Goal: Task Accomplishment & Management: Manage account settings

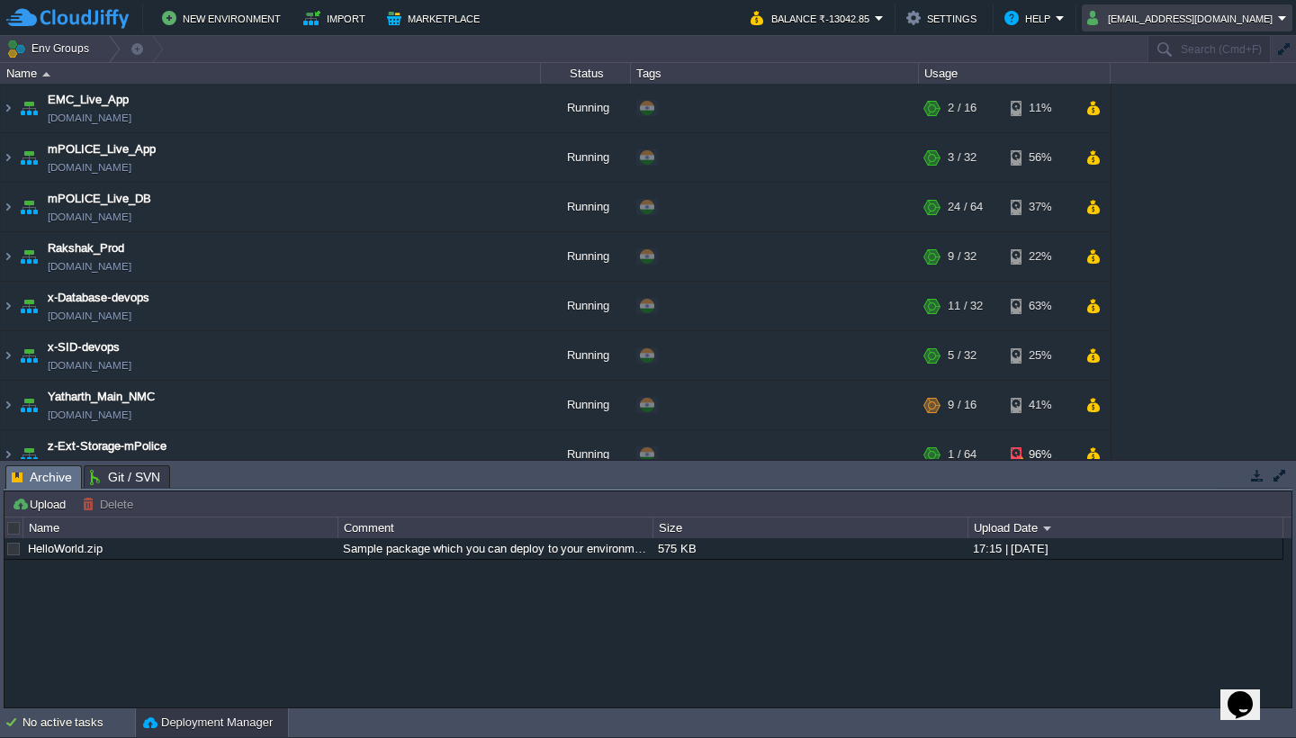
click at [1231, 15] on button "[EMAIL_ADDRESS][DOMAIN_NAME]" at bounding box center [1182, 18] width 191 height 22
click at [1208, 103] on link "Sign out" at bounding box center [1219, 95] width 139 height 20
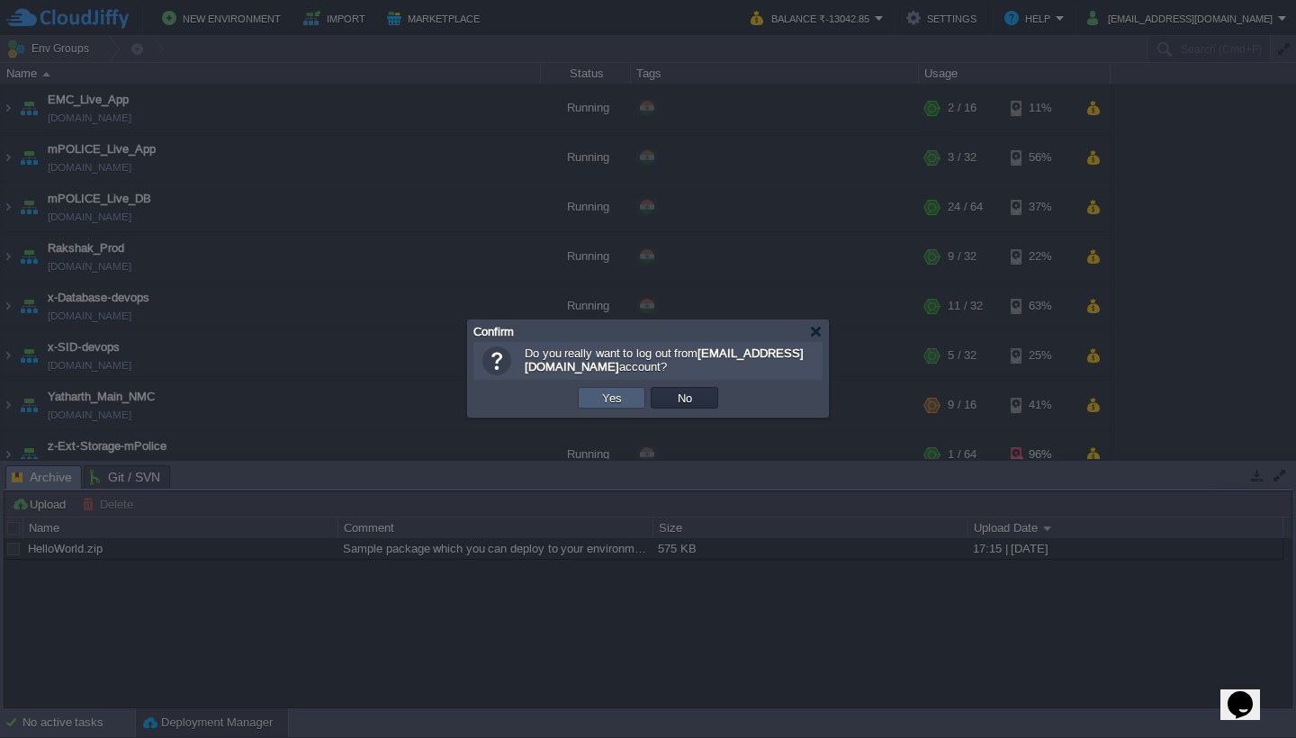
click at [628, 403] on td "Yes" at bounding box center [611, 398] width 67 height 22
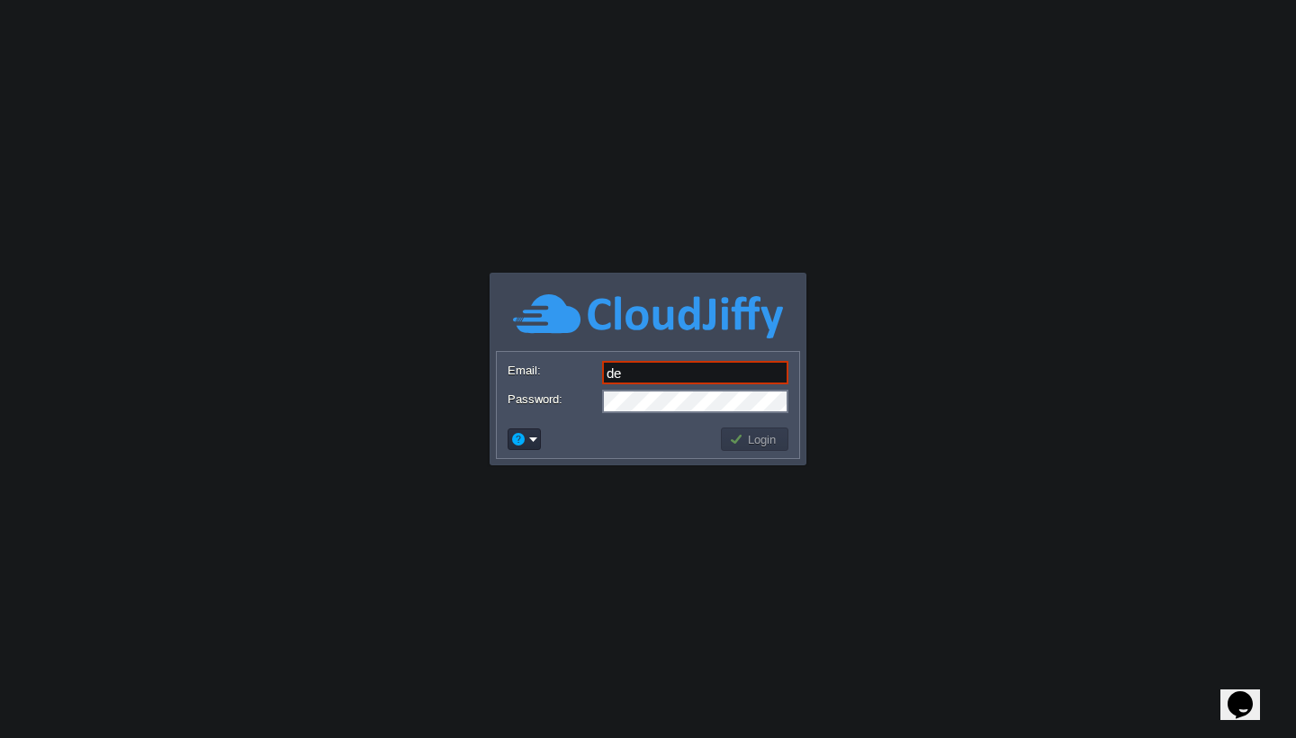
type input "[EMAIL_ADDRESS][DOMAIN_NAME]"
click at [752, 448] on td "Login" at bounding box center [754, 438] width 67 height 23
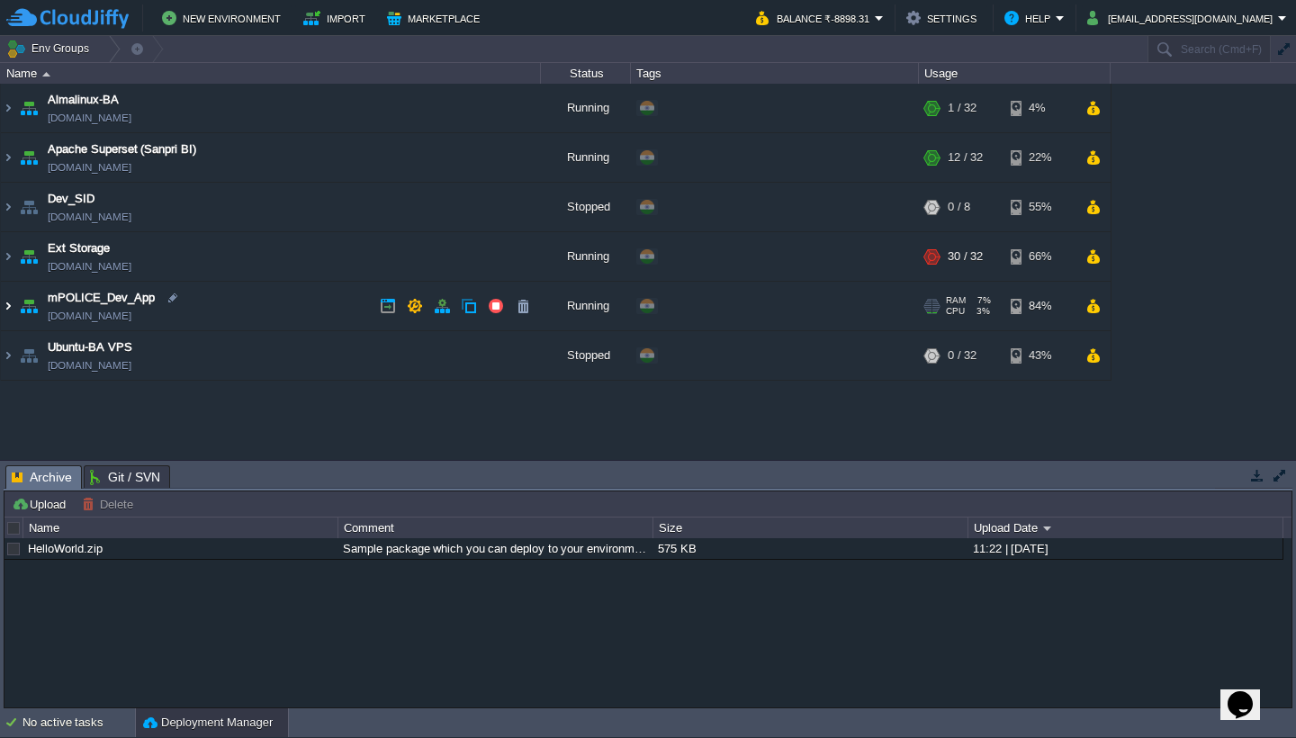
click at [9, 310] on img at bounding box center [8, 306] width 14 height 49
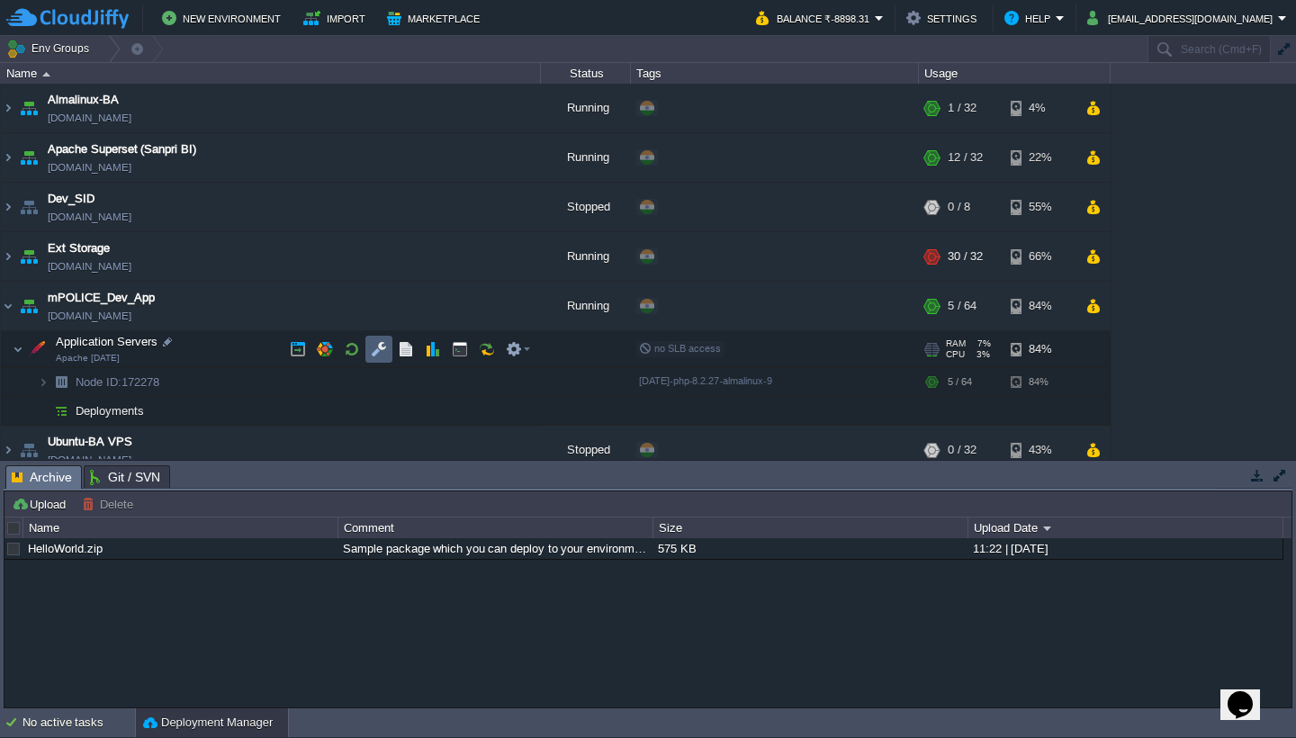
click at [378, 354] on button "button" at bounding box center [379, 349] width 16 height 16
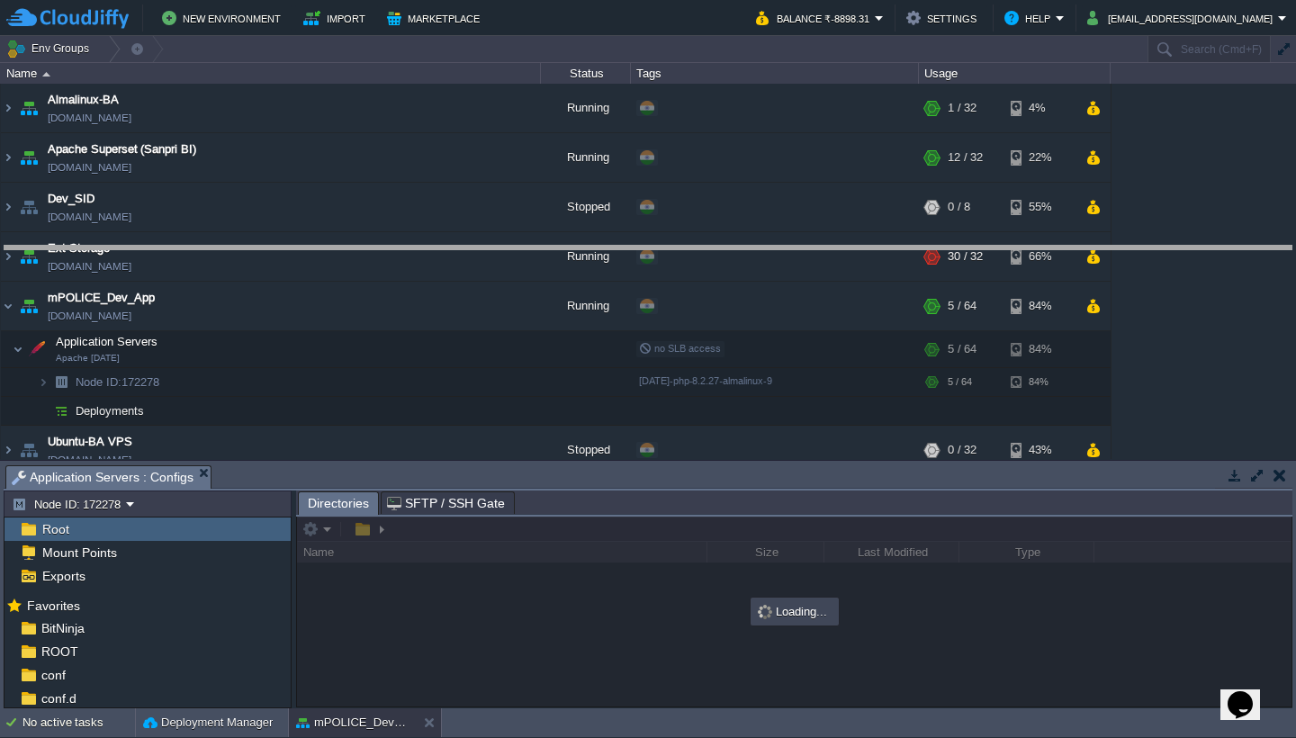
drag, startPoint x: 474, startPoint y: 477, endPoint x: 447, endPoint y: 257, distance: 221.2
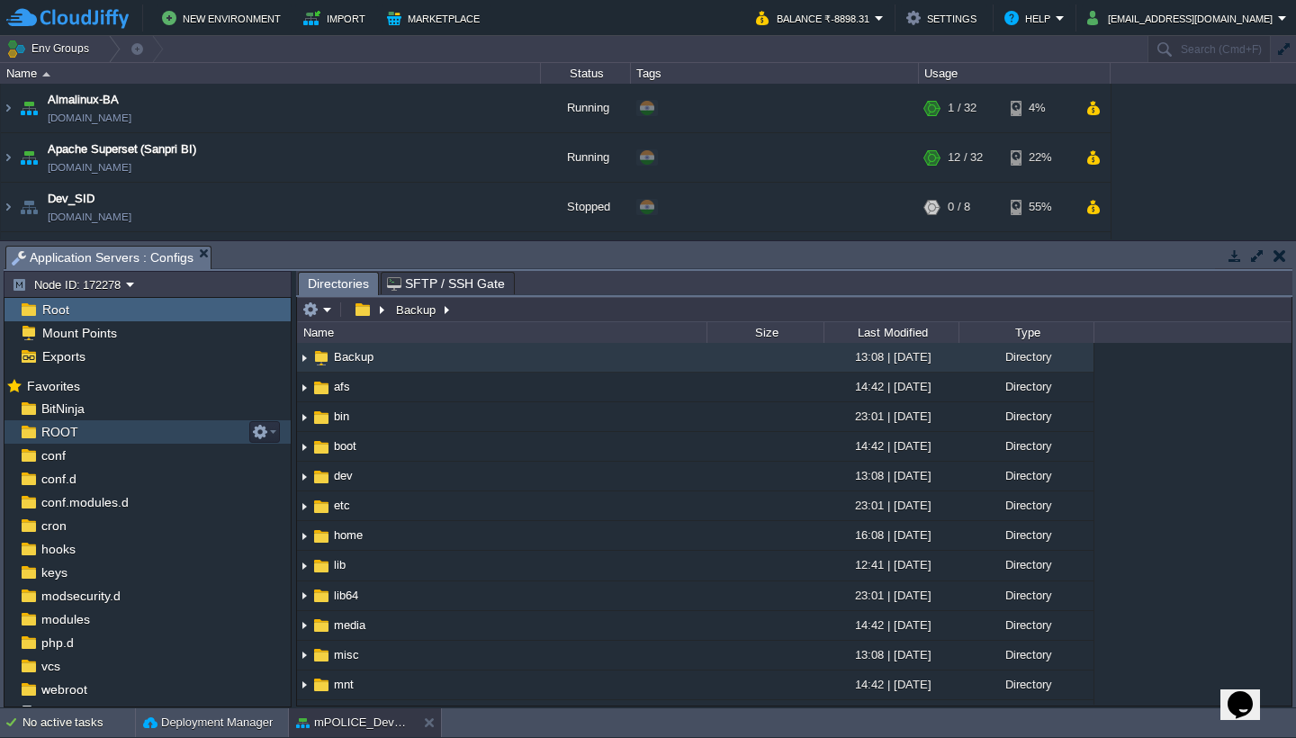
click at [103, 435] on div "ROOT" at bounding box center [147, 431] width 286 height 23
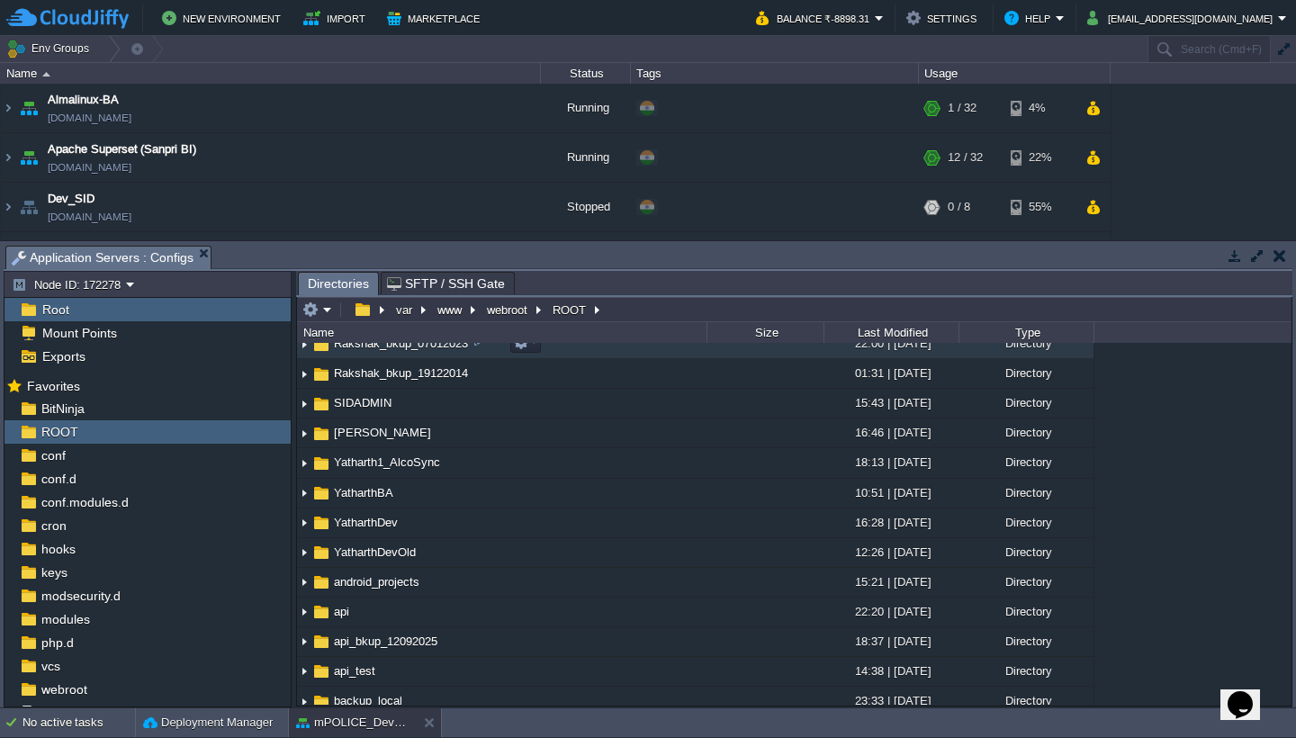
scroll to position [616, 0]
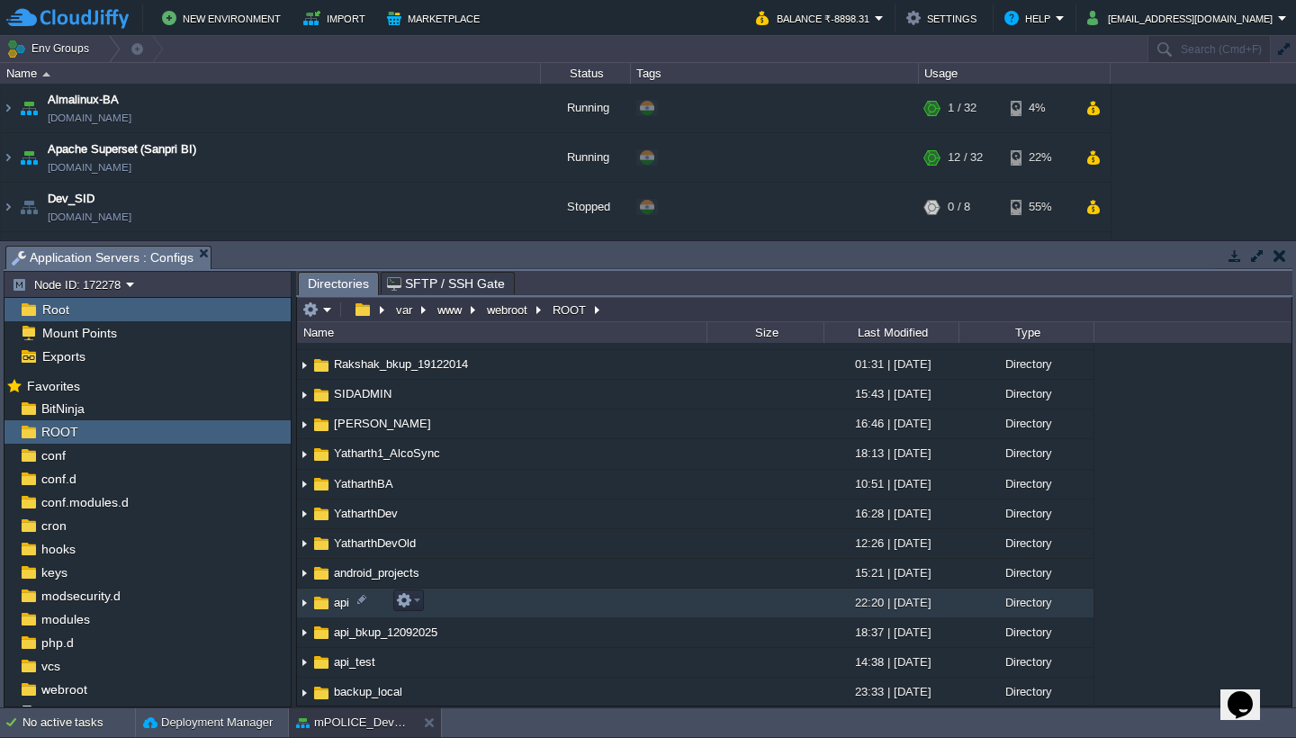
click at [556, 613] on td "api" at bounding box center [501, 604] width 409 height 30
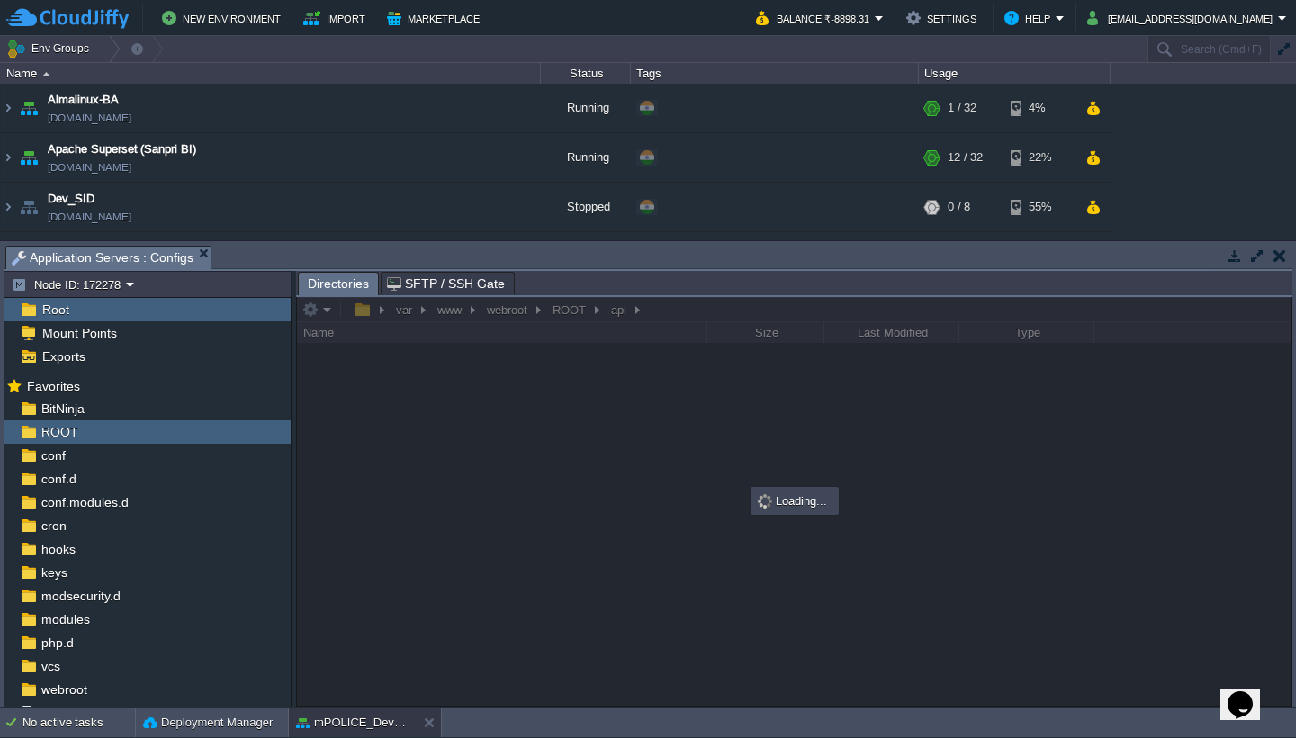
scroll to position [0, 0]
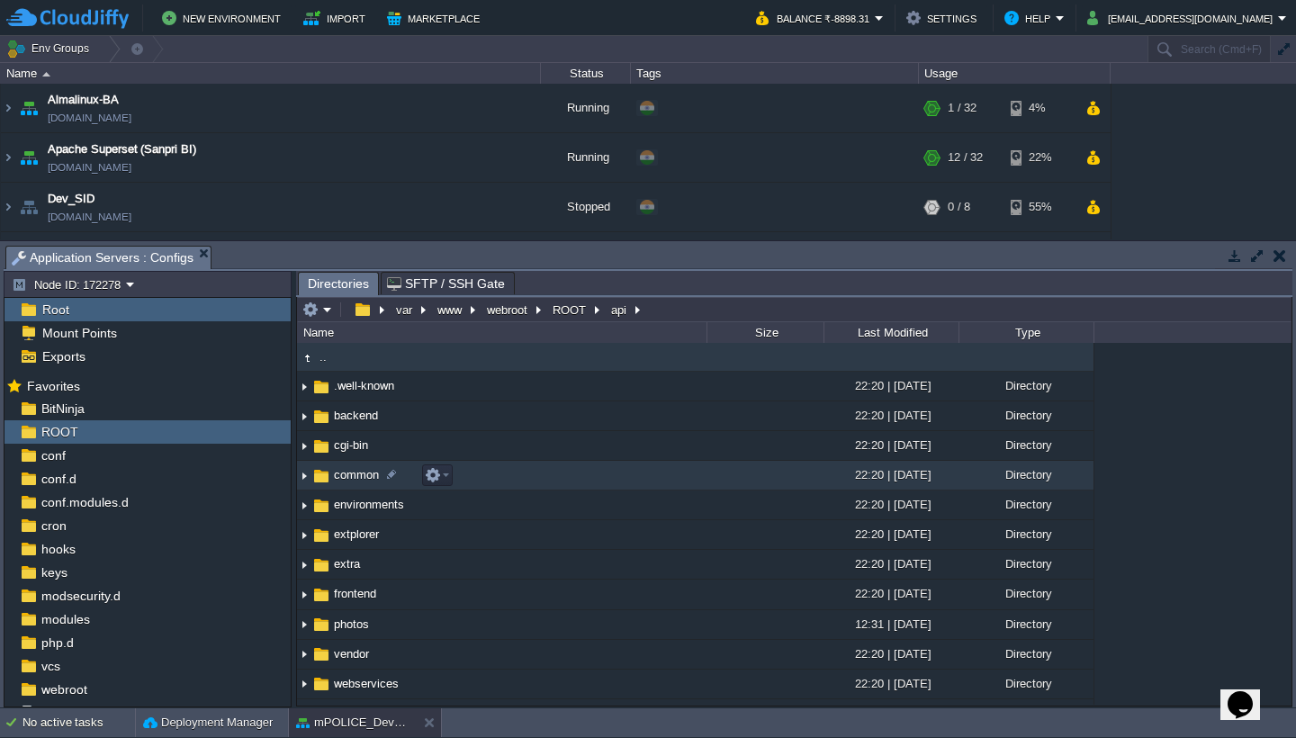
click at [564, 477] on td "common" at bounding box center [501, 476] width 409 height 30
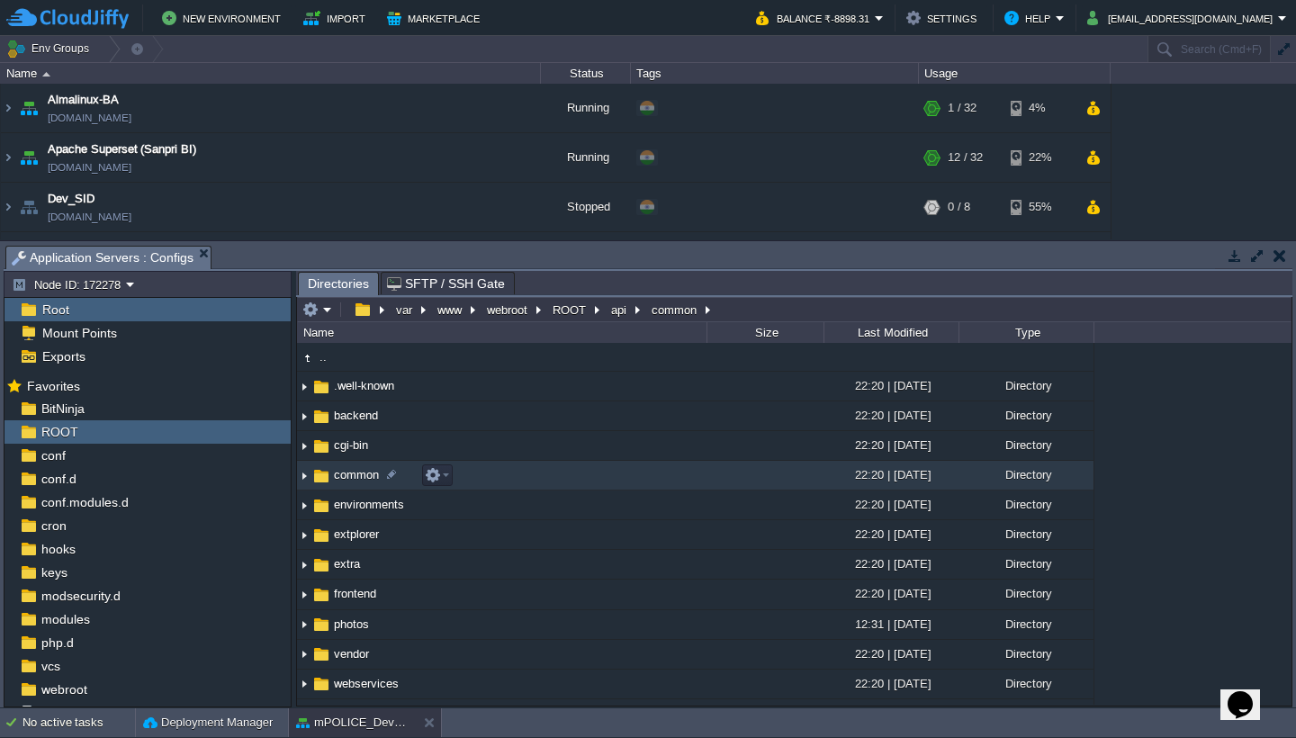
click at [564, 477] on td "common" at bounding box center [501, 476] width 409 height 30
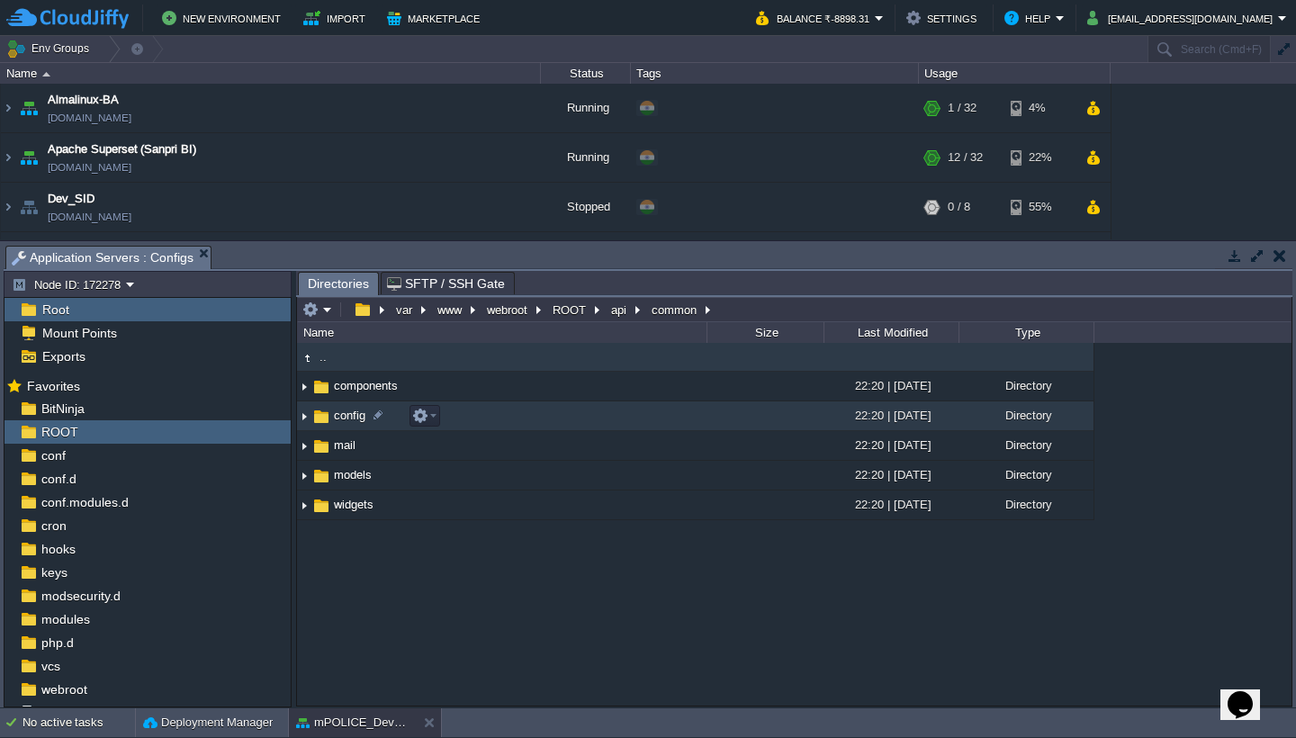
click at [523, 413] on td "config" at bounding box center [501, 416] width 409 height 30
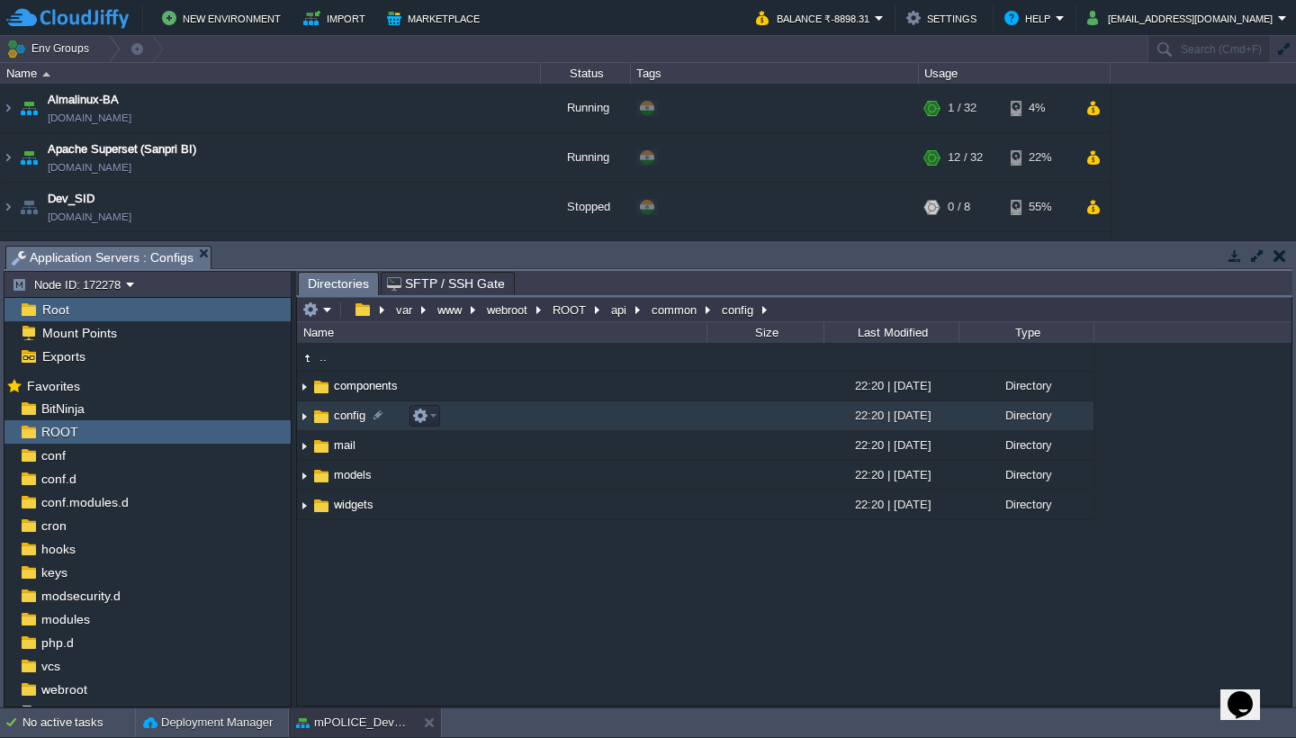
click at [523, 413] on td "config" at bounding box center [501, 416] width 409 height 30
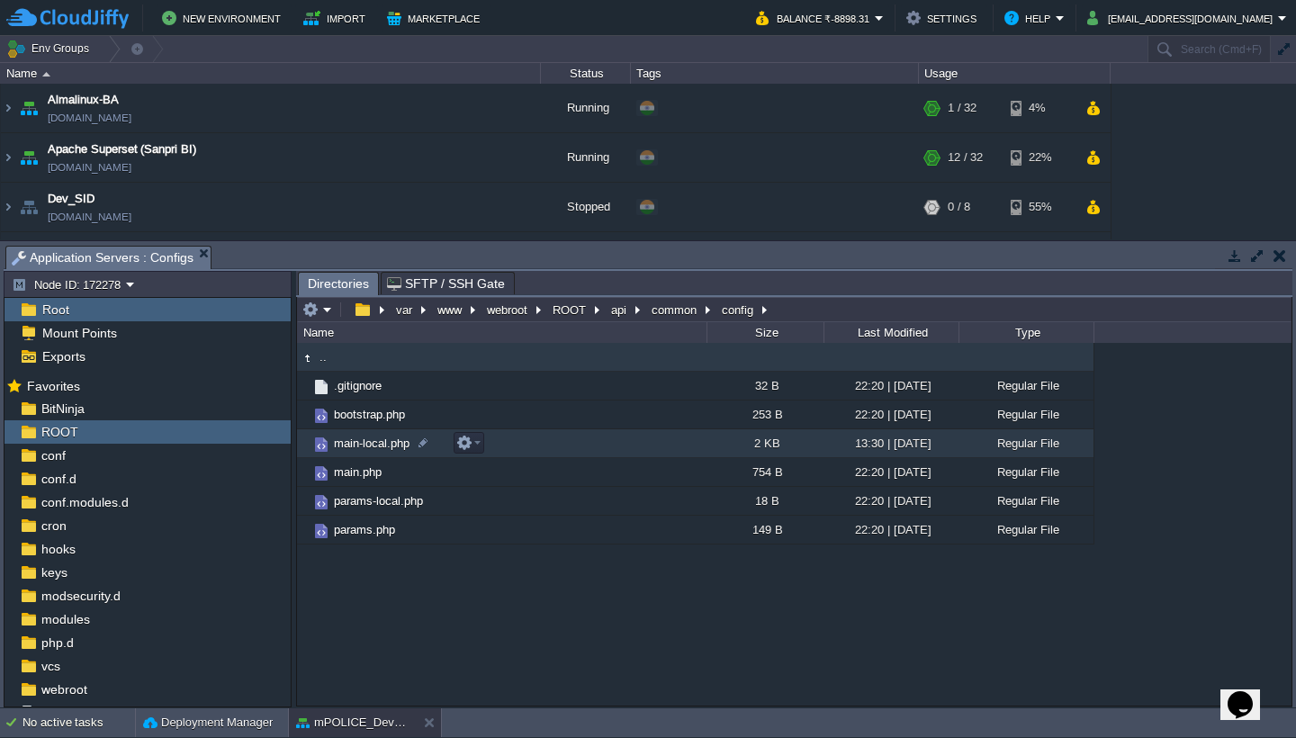
click at [544, 446] on td "main-local.php" at bounding box center [501, 443] width 409 height 29
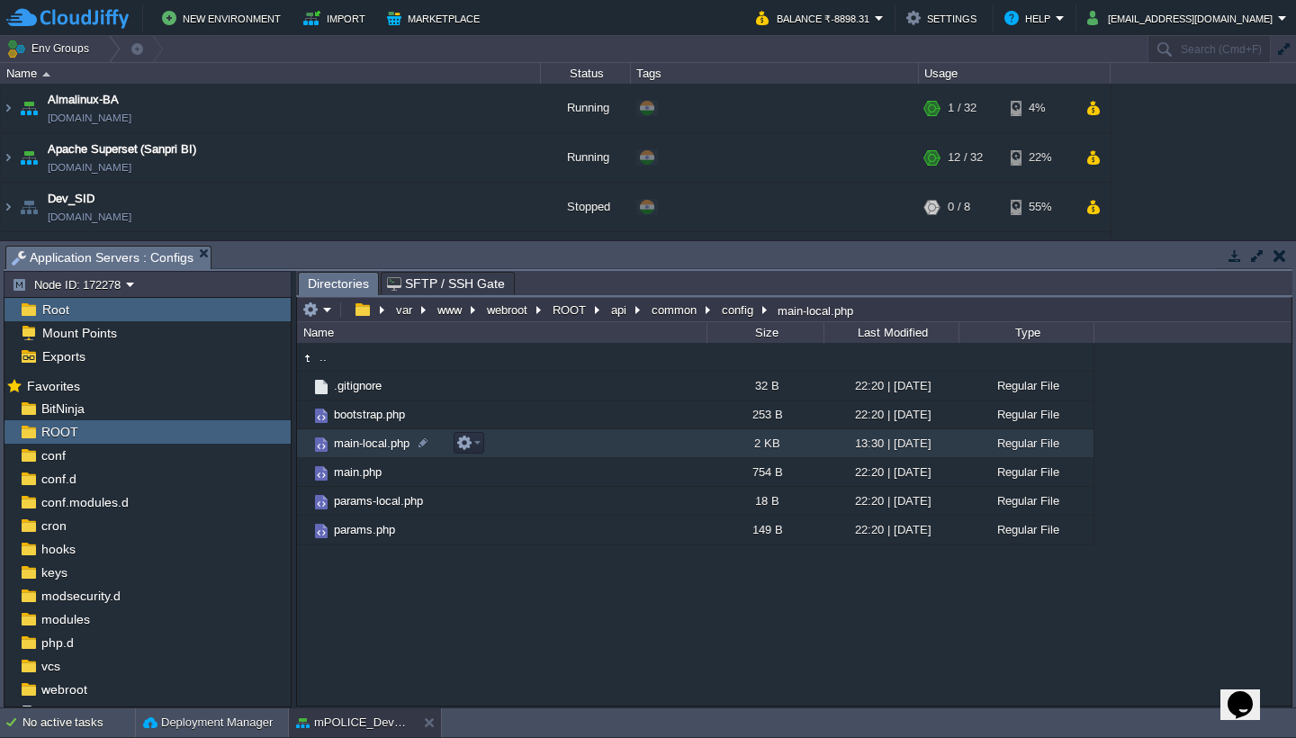
click at [544, 446] on td "main-local.php" at bounding box center [501, 443] width 409 height 29
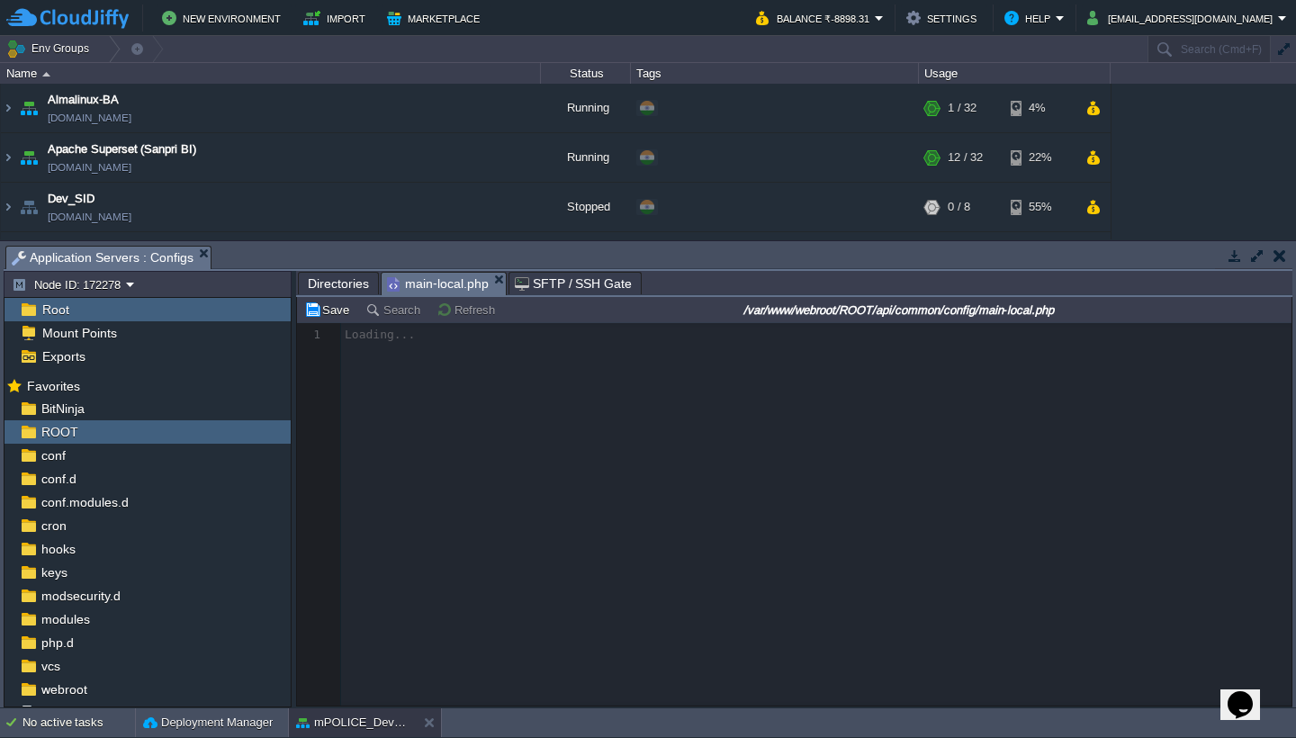
scroll to position [7, 0]
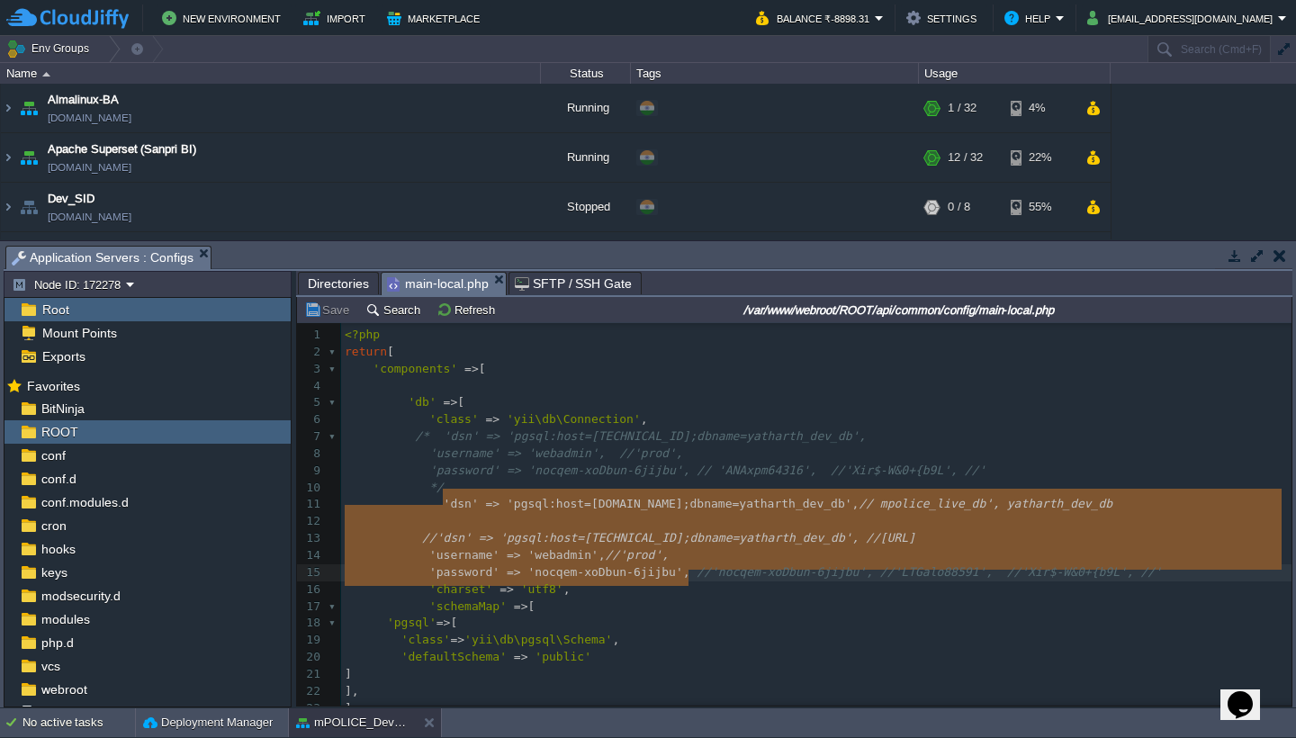
type textarea "'dsn' => 'pgsql:host=[DOMAIN_NAME];dbname=yatharth_dev_db', // mpolice_live_db'…"
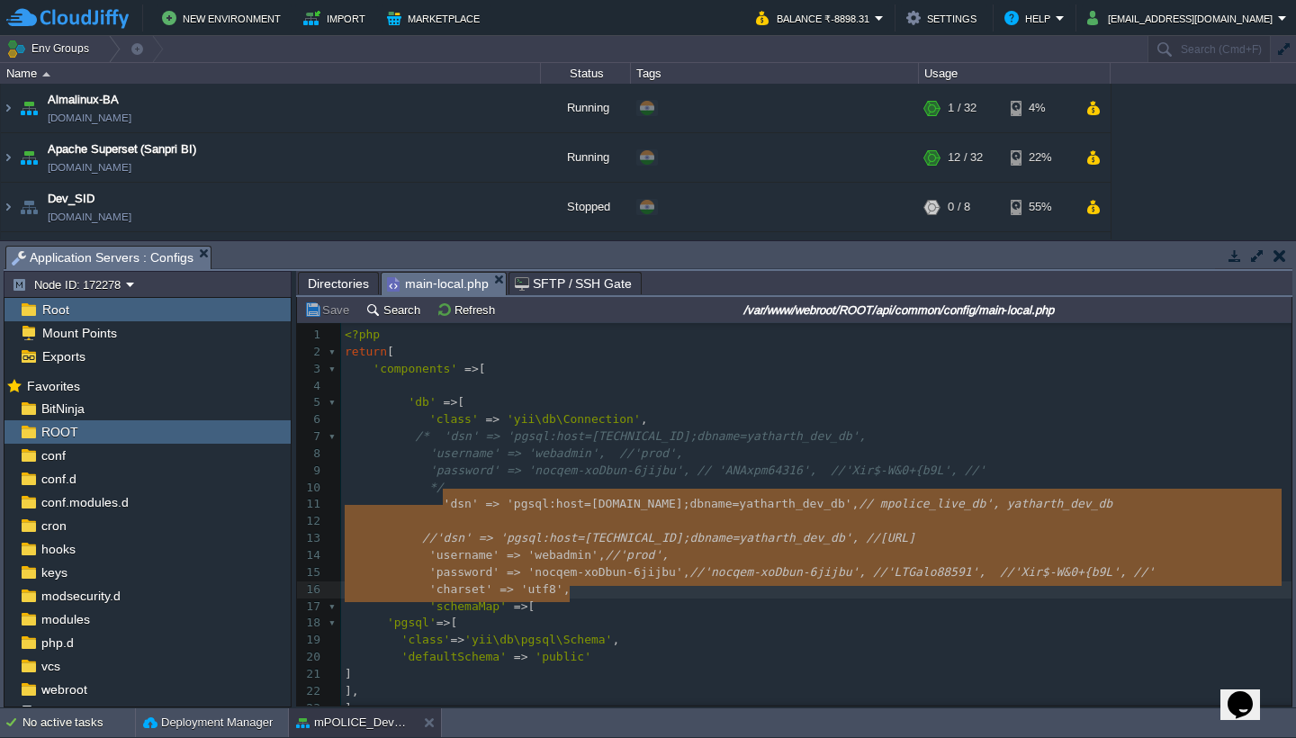
drag, startPoint x: 441, startPoint y: 499, endPoint x: 693, endPoint y: 596, distance: 269.7
click at [1207, 17] on button "[EMAIL_ADDRESS][DOMAIN_NAME]" at bounding box center [1182, 18] width 191 height 22
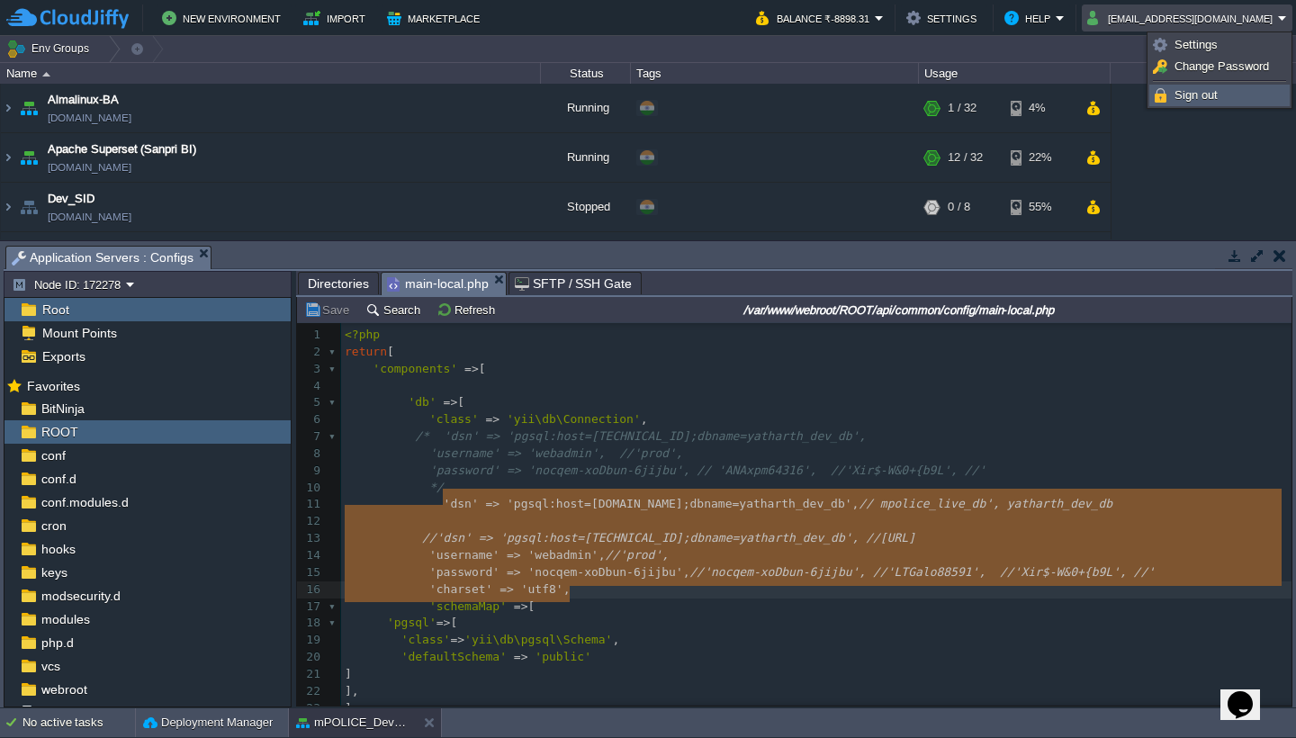
click at [1209, 97] on span "Sign out" at bounding box center [1195, 94] width 43 height 13
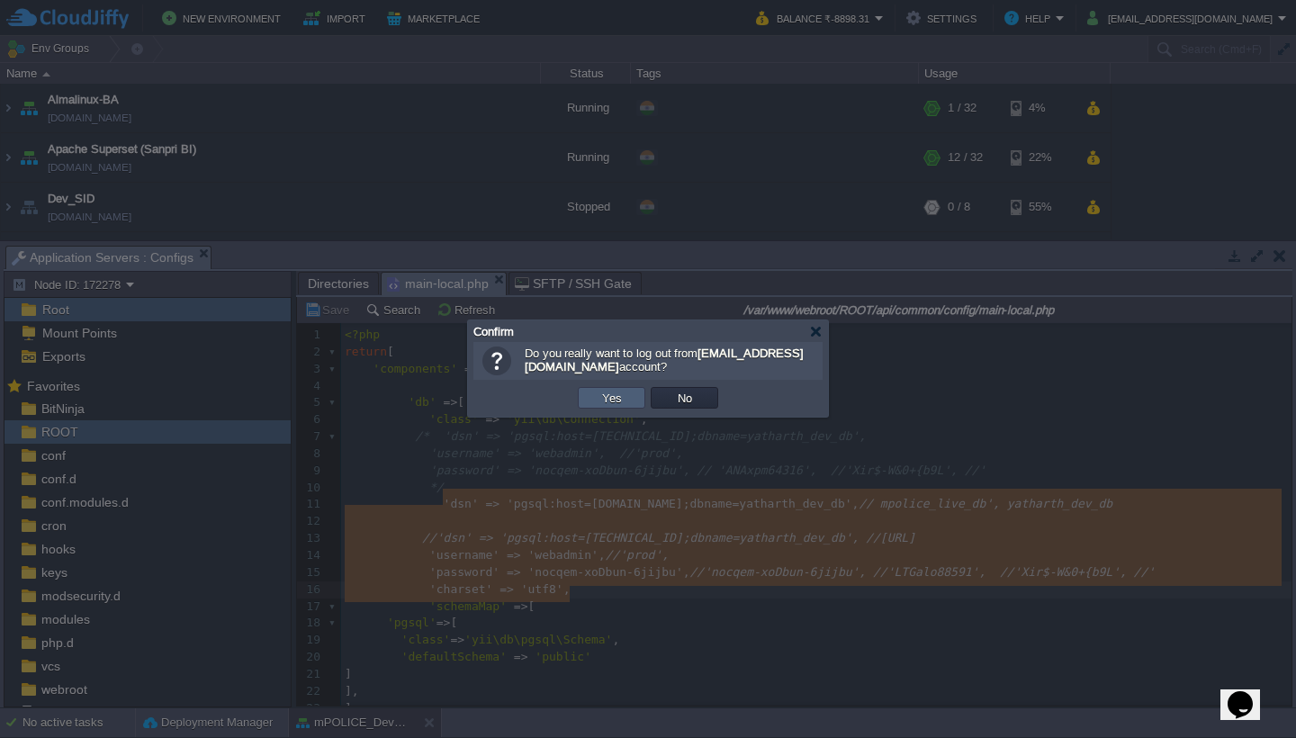
click at [622, 403] on button "Yes" at bounding box center [612, 398] width 31 height 16
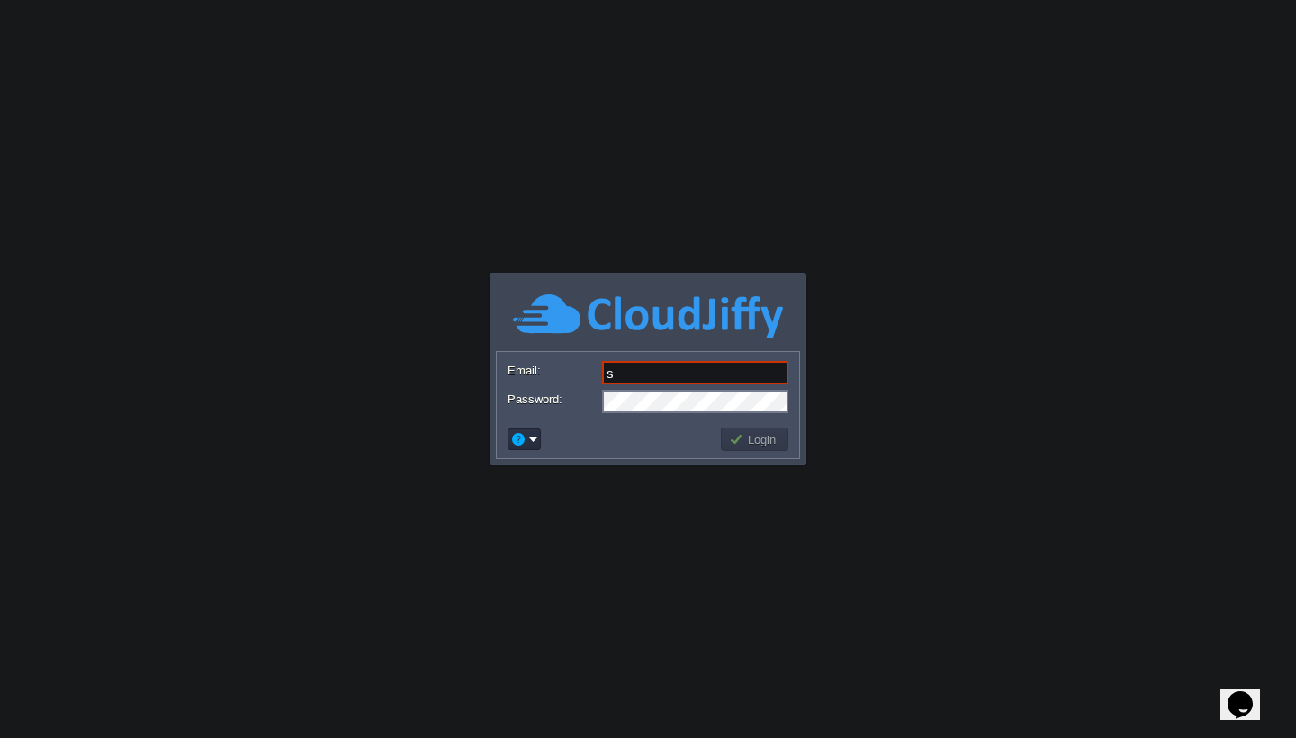
type input "[EMAIL_ADDRESS][DOMAIN_NAME]"
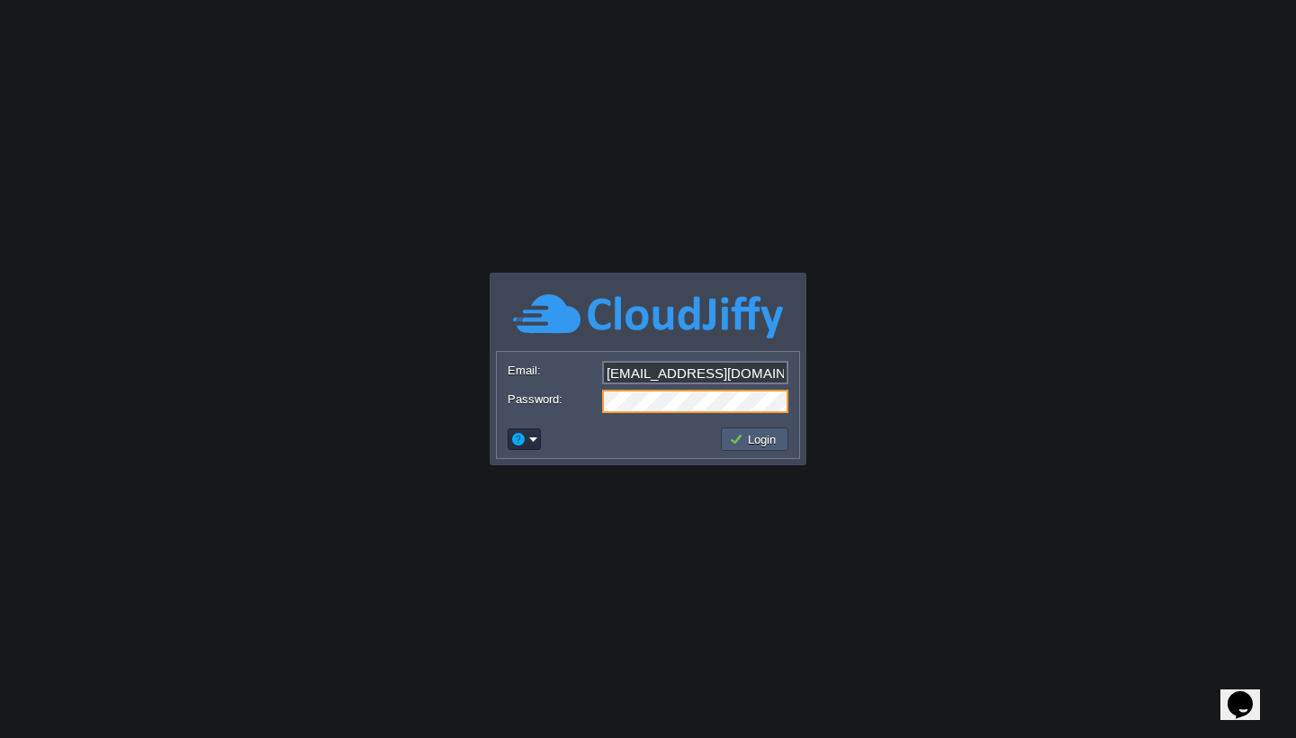
click at [742, 437] on button "Login" at bounding box center [755, 439] width 52 height 16
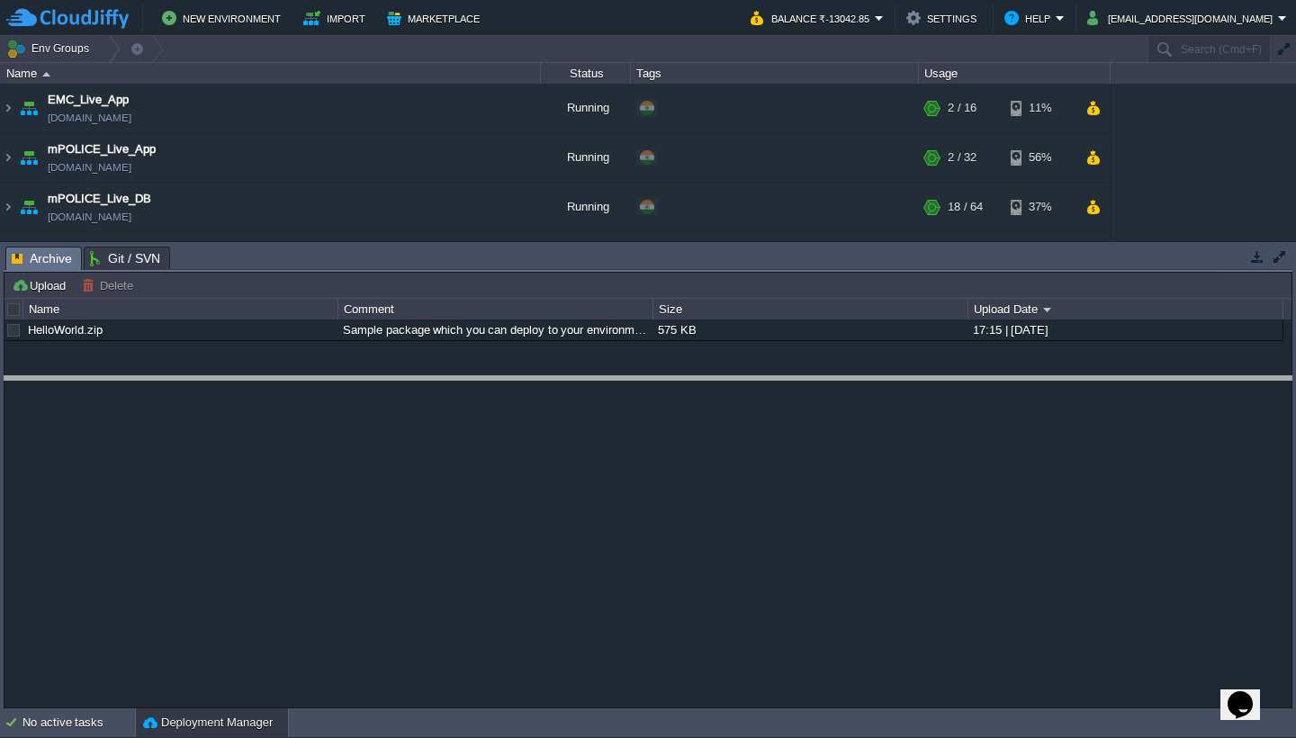
drag, startPoint x: 667, startPoint y: 259, endPoint x: 705, endPoint y: 389, distance: 135.0
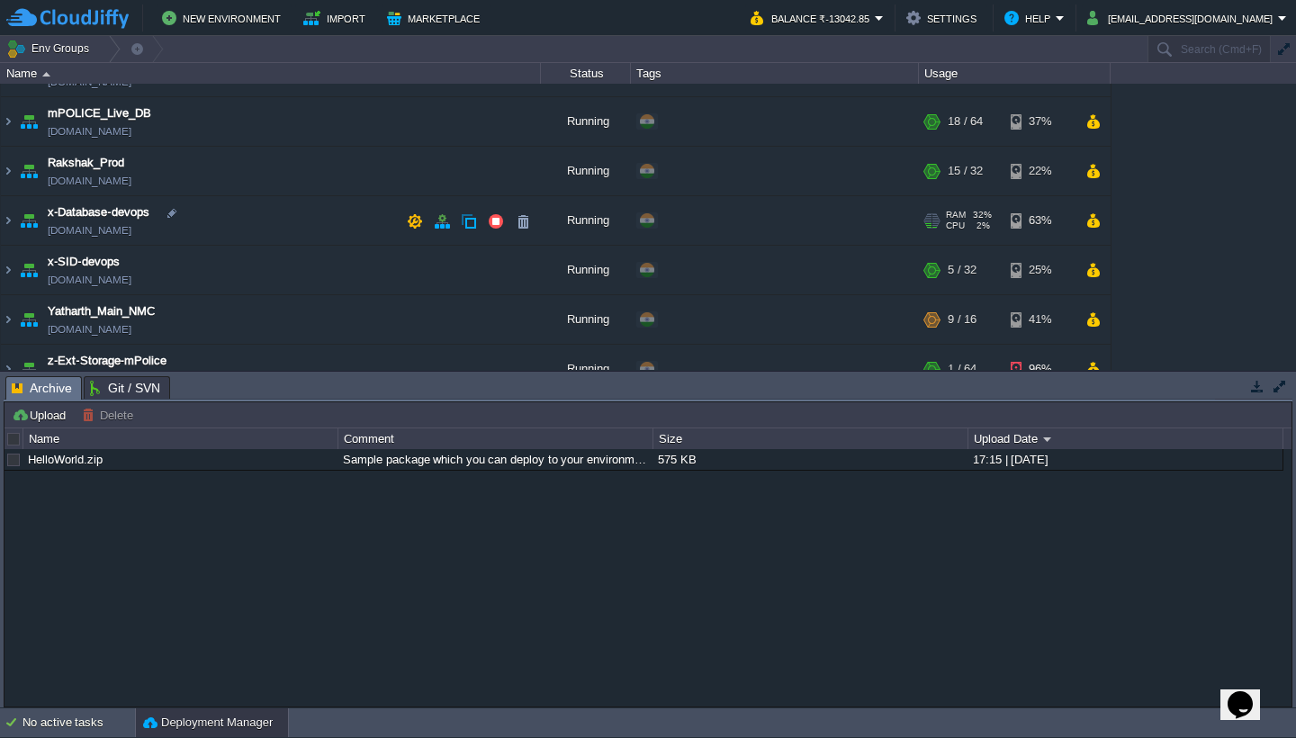
scroll to position [88, 0]
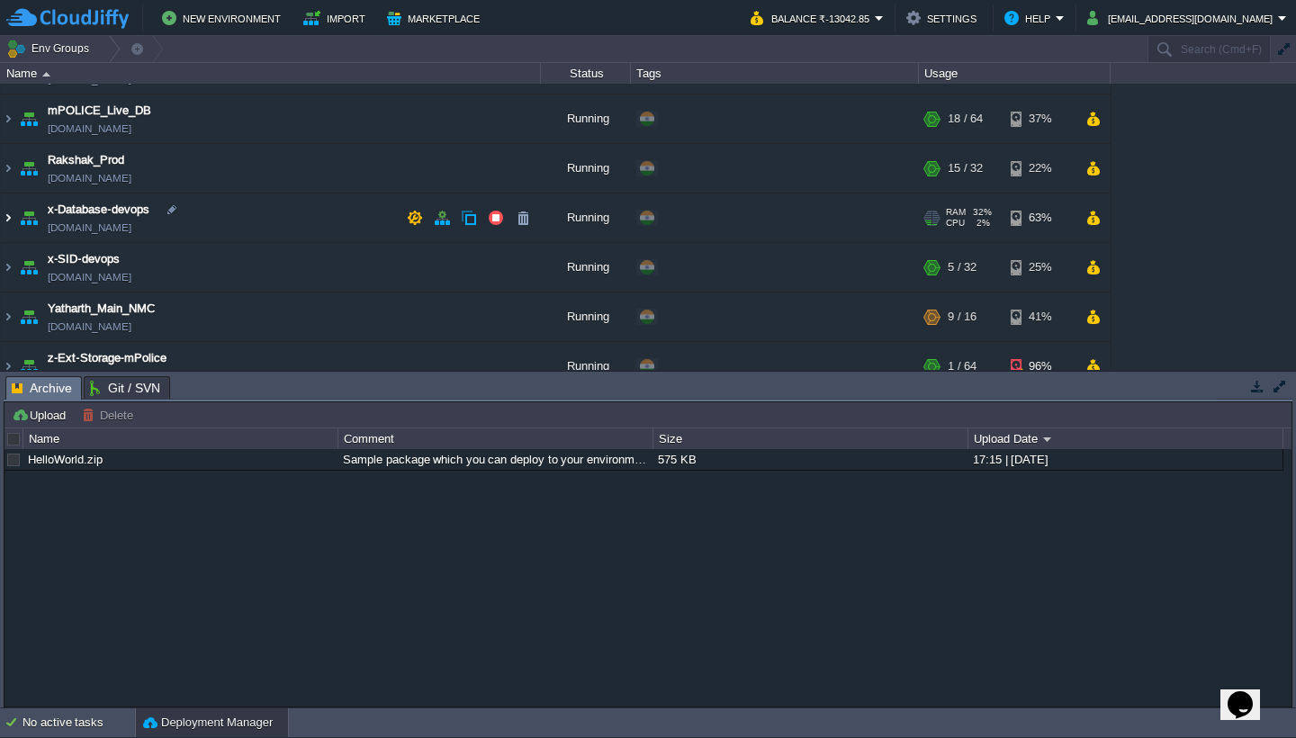
click at [9, 220] on img at bounding box center [8, 217] width 14 height 49
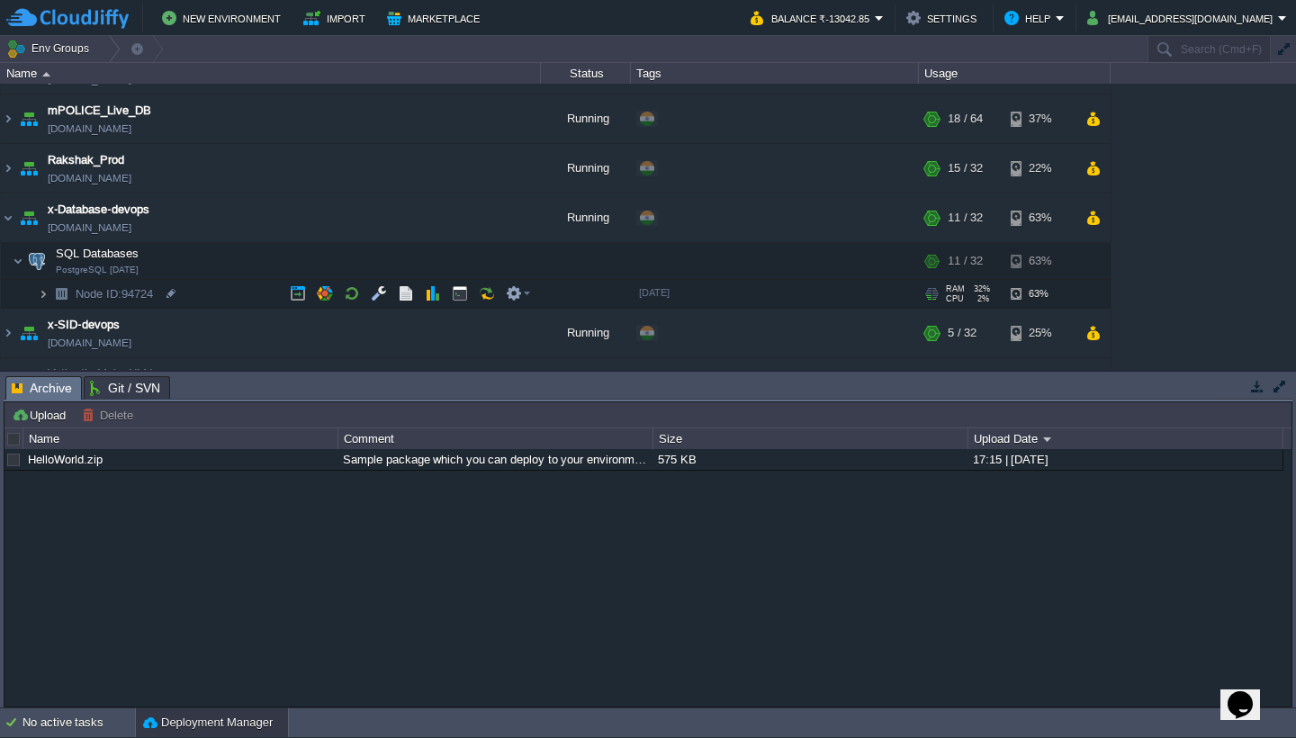
click at [47, 303] on img at bounding box center [43, 294] width 11 height 28
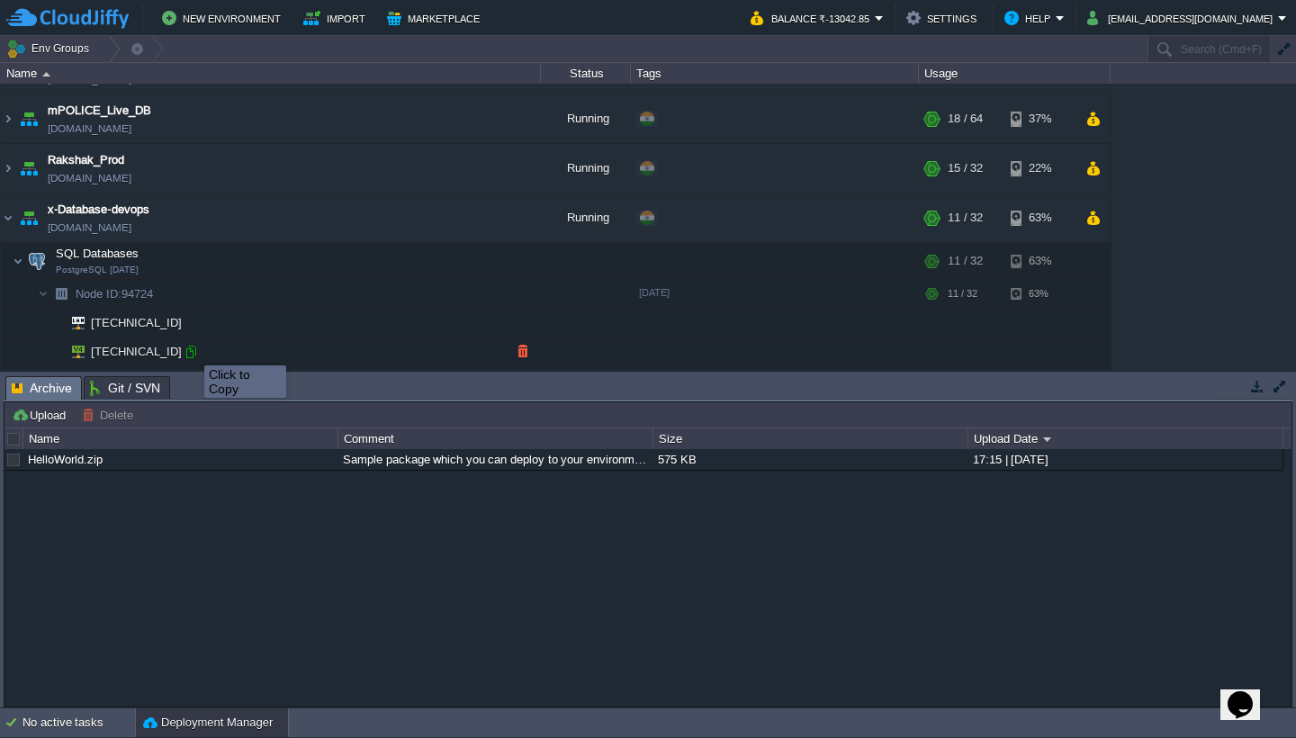
click at [191, 349] on div at bounding box center [191, 352] width 16 height 16
click at [182, 321] on div at bounding box center [184, 323] width 16 height 16
type input "192.168.13.226"
